Goal: Task Accomplishment & Management: Use online tool/utility

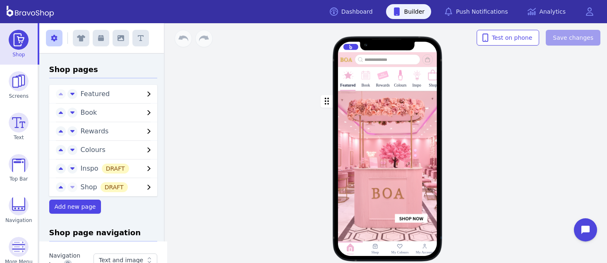
click at [379, 123] on div "button" at bounding box center [387, 169] width 99 height 156
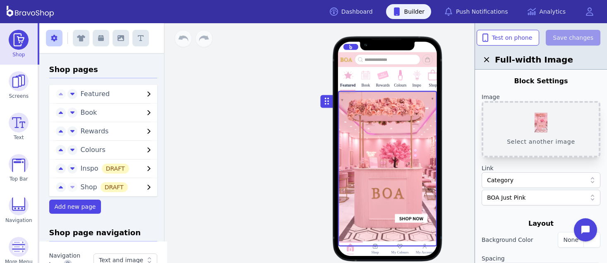
click at [536, 109] on button "Select another image" at bounding box center [541, 129] width 119 height 56
click at [531, 121] on button "Select another image" at bounding box center [541, 129] width 119 height 56
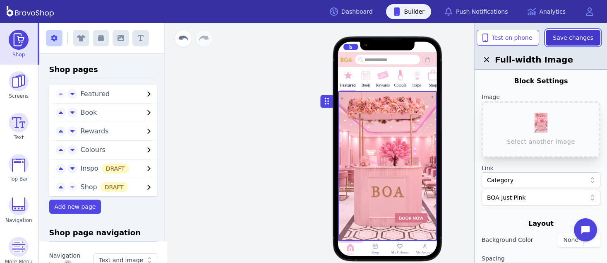
click at [566, 36] on span "Save changes" at bounding box center [573, 38] width 41 height 8
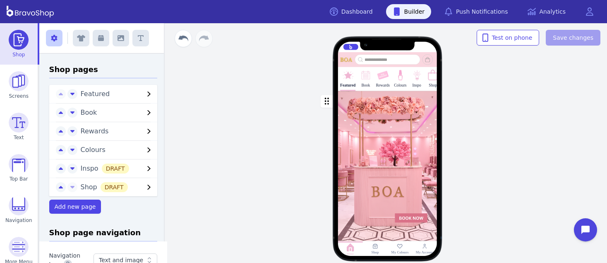
click at [428, 149] on div "button" at bounding box center [387, 166] width 99 height 150
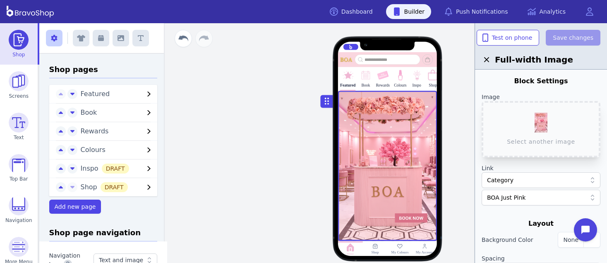
click at [365, 78] on img at bounding box center [366, 75] width 12 height 12
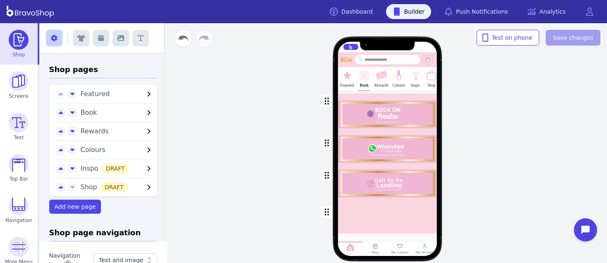
click at [377, 113] on div "button" at bounding box center [387, 112] width 99 height 42
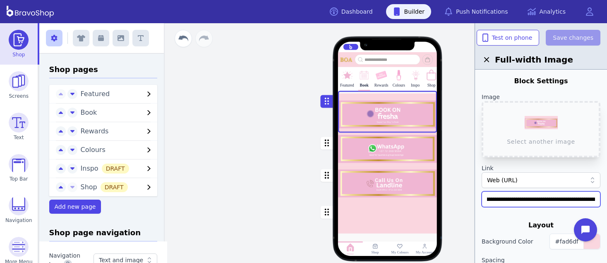
scroll to position [0, 138]
drag, startPoint x: 487, startPoint y: 198, endPoint x: 607, endPoint y: 188, distance: 120.0
click at [607, 188] on div "**********" at bounding box center [541, 154] width 132 height 263
click at [349, 76] on img at bounding box center [347, 75] width 12 height 12
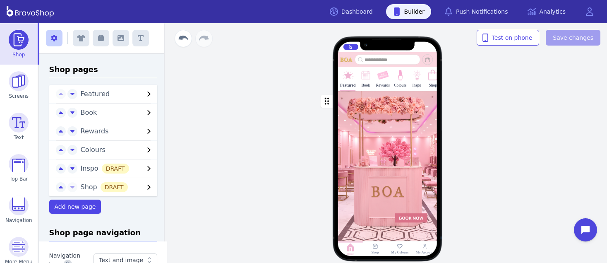
click at [374, 144] on div "button" at bounding box center [387, 166] width 99 height 150
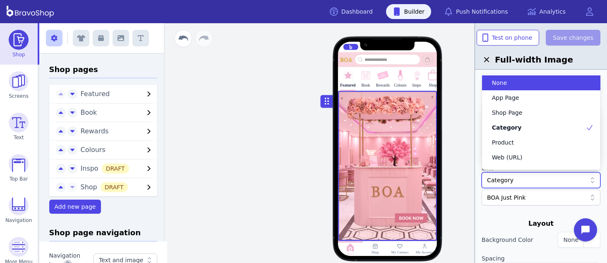
click at [536, 177] on div "Category" at bounding box center [536, 180] width 99 height 8
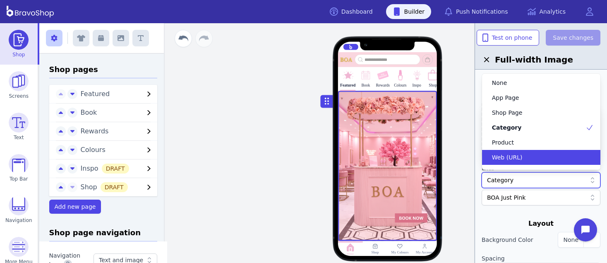
click at [523, 157] on div "Web (URL)" at bounding box center [536, 157] width 99 height 8
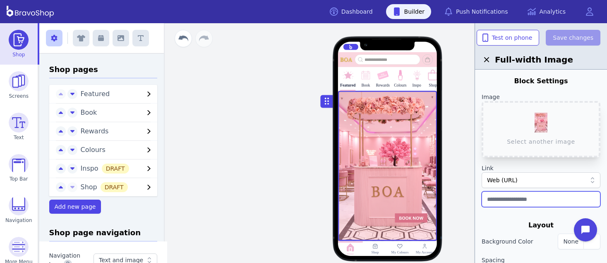
click at [512, 196] on input "text" at bounding box center [541, 199] width 119 height 16
paste input "**********"
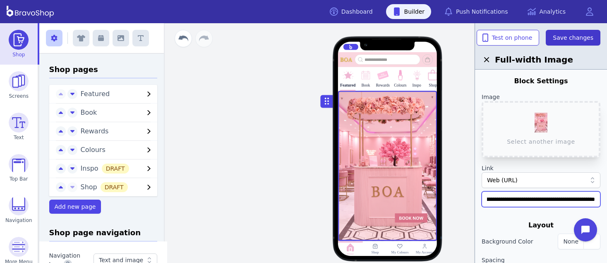
type input "**********"
click at [575, 34] on span "Save changes" at bounding box center [573, 38] width 41 height 8
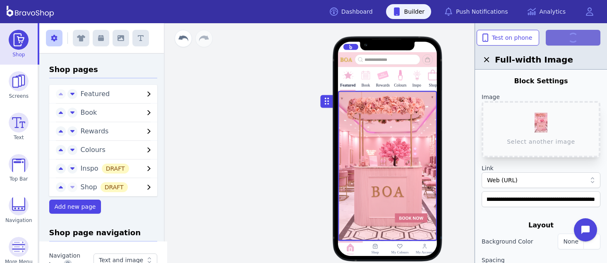
scroll to position [0, 0]
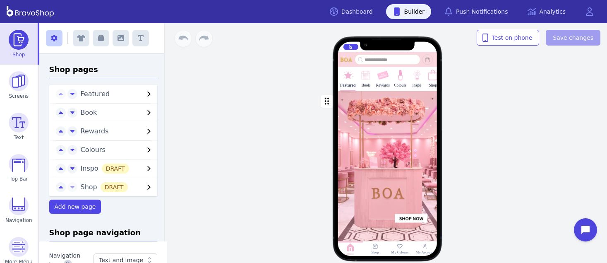
click at [379, 123] on div "button" at bounding box center [387, 169] width 99 height 156
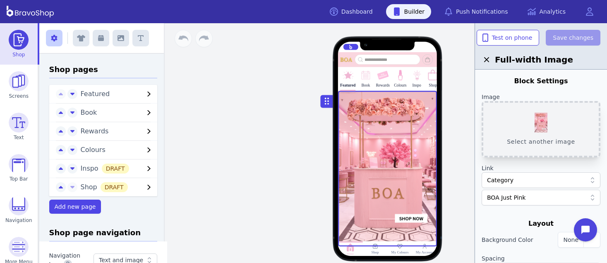
click at [536, 109] on button "Select another image" at bounding box center [541, 129] width 119 height 56
click at [531, 121] on button "Select another image" at bounding box center [541, 129] width 119 height 56
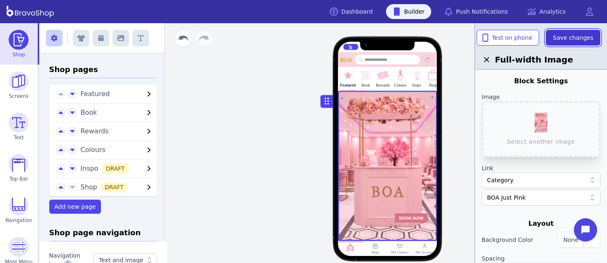
click at [566, 36] on span "Save changes" at bounding box center [573, 38] width 41 height 8
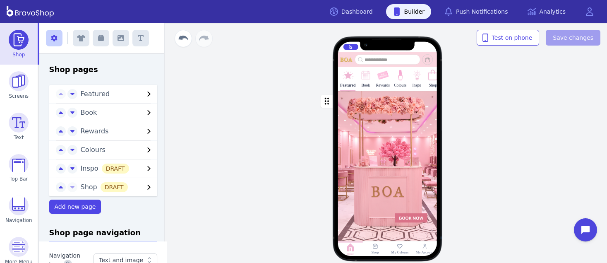
click at [428, 149] on div "button" at bounding box center [387, 166] width 99 height 150
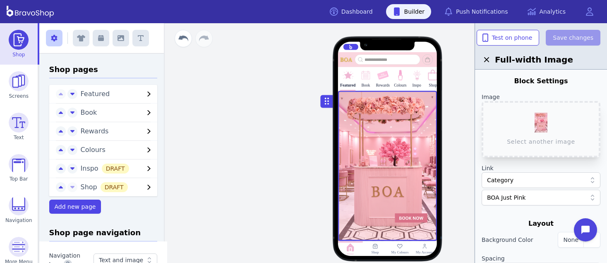
click at [365, 78] on img at bounding box center [366, 75] width 12 height 12
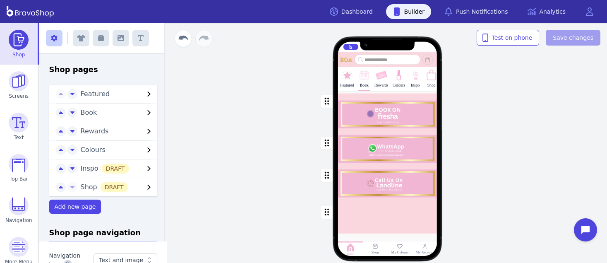
click at [377, 113] on div "button" at bounding box center [387, 112] width 99 height 42
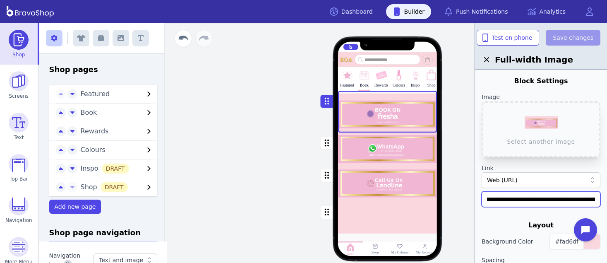
scroll to position [0, 138]
drag, startPoint x: 487, startPoint y: 198, endPoint x: 607, endPoint y: 188, distance: 120.0
click at [607, 188] on div "**********" at bounding box center [541, 154] width 132 height 263
click at [349, 76] on img at bounding box center [347, 75] width 12 height 12
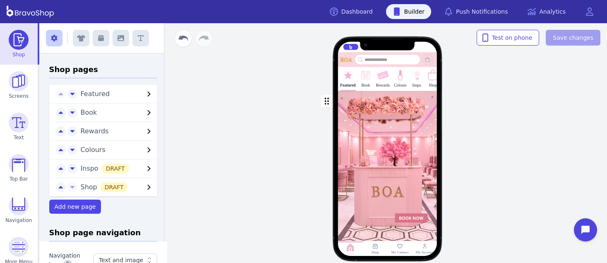
click at [374, 144] on div "button" at bounding box center [387, 166] width 99 height 150
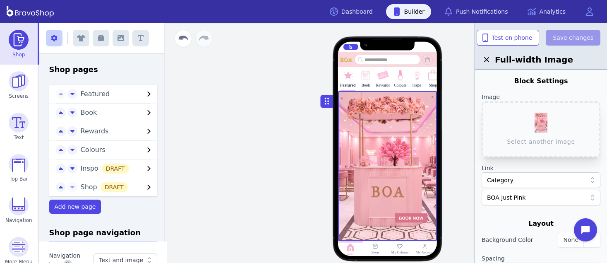
click at [536, 177] on div "Category" at bounding box center [536, 180] width 99 height 8
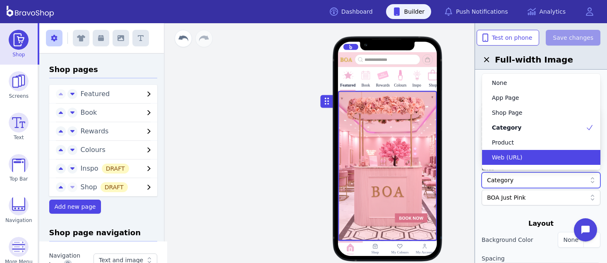
click at [523, 157] on div "Web (URL)" at bounding box center [536, 157] width 99 height 8
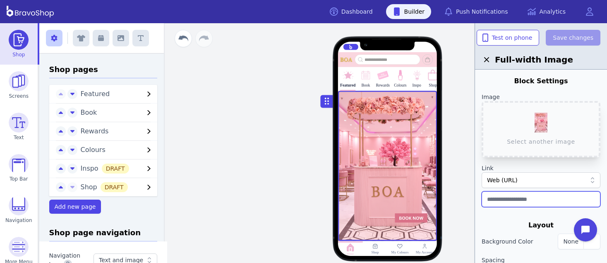
click at [512, 196] on input "text" at bounding box center [541, 199] width 119 height 16
paste input "**********"
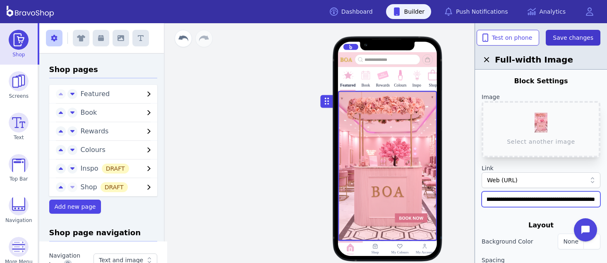
type input "**********"
click at [575, 34] on span "Save changes" at bounding box center [573, 38] width 41 height 8
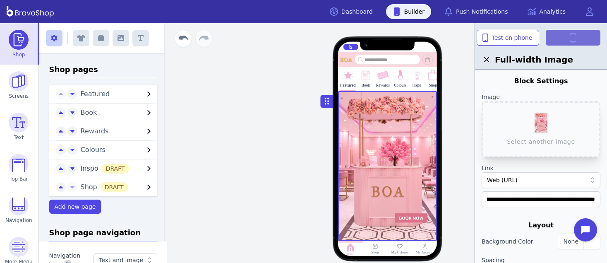
scroll to position [0, 0]
